Goal: Task Accomplishment & Management: Use online tool/utility

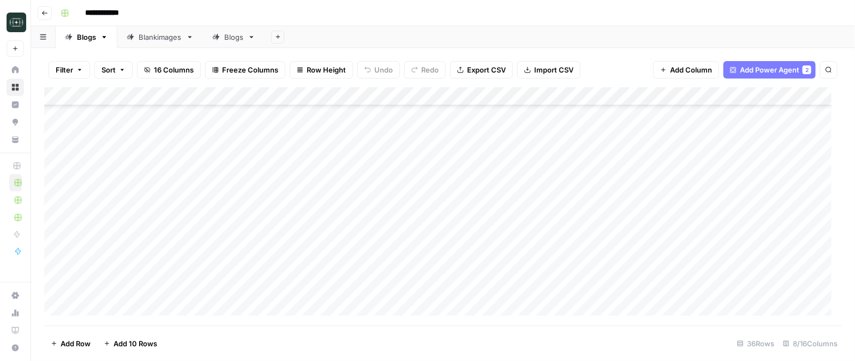
scroll to position [409, 0]
click at [44, 11] on icon "button" at bounding box center [44, 13] width 5 height 4
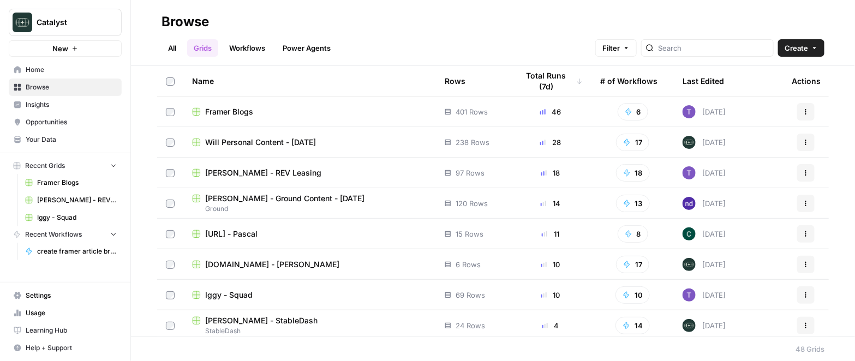
click at [292, 169] on span "[PERSON_NAME] - REV Leasing" at bounding box center [263, 173] width 116 height 11
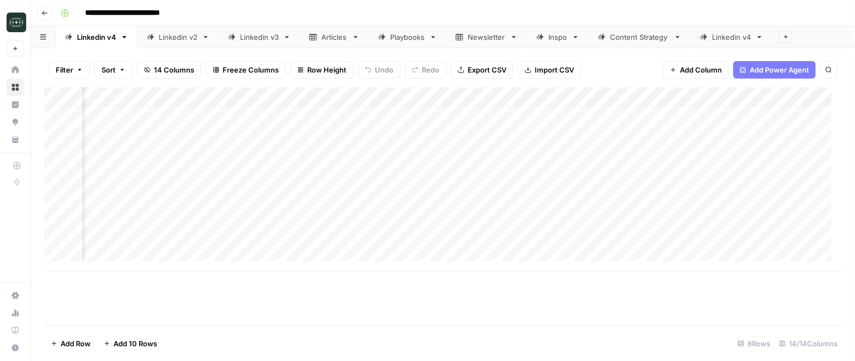
scroll to position [10, 753]
click at [629, 39] on div "Content Strategy" at bounding box center [639, 37] width 59 height 11
click at [451, 131] on div "Add Column" at bounding box center [443, 160] width 798 height 147
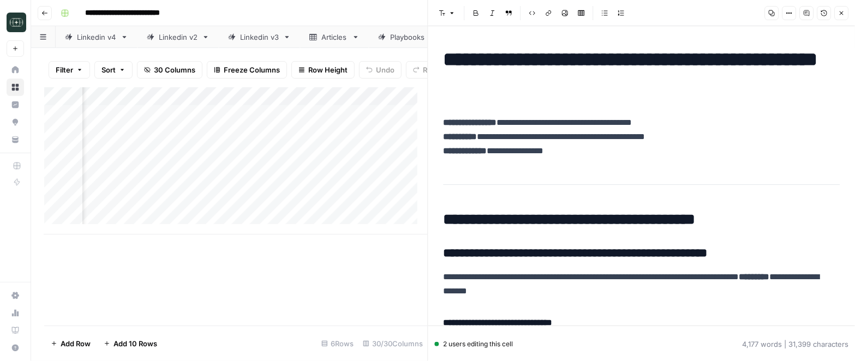
click at [684, 13] on icon "button" at bounding box center [771, 13] width 7 height 7
